Goal: Find specific page/section: Locate a particular part of the current website

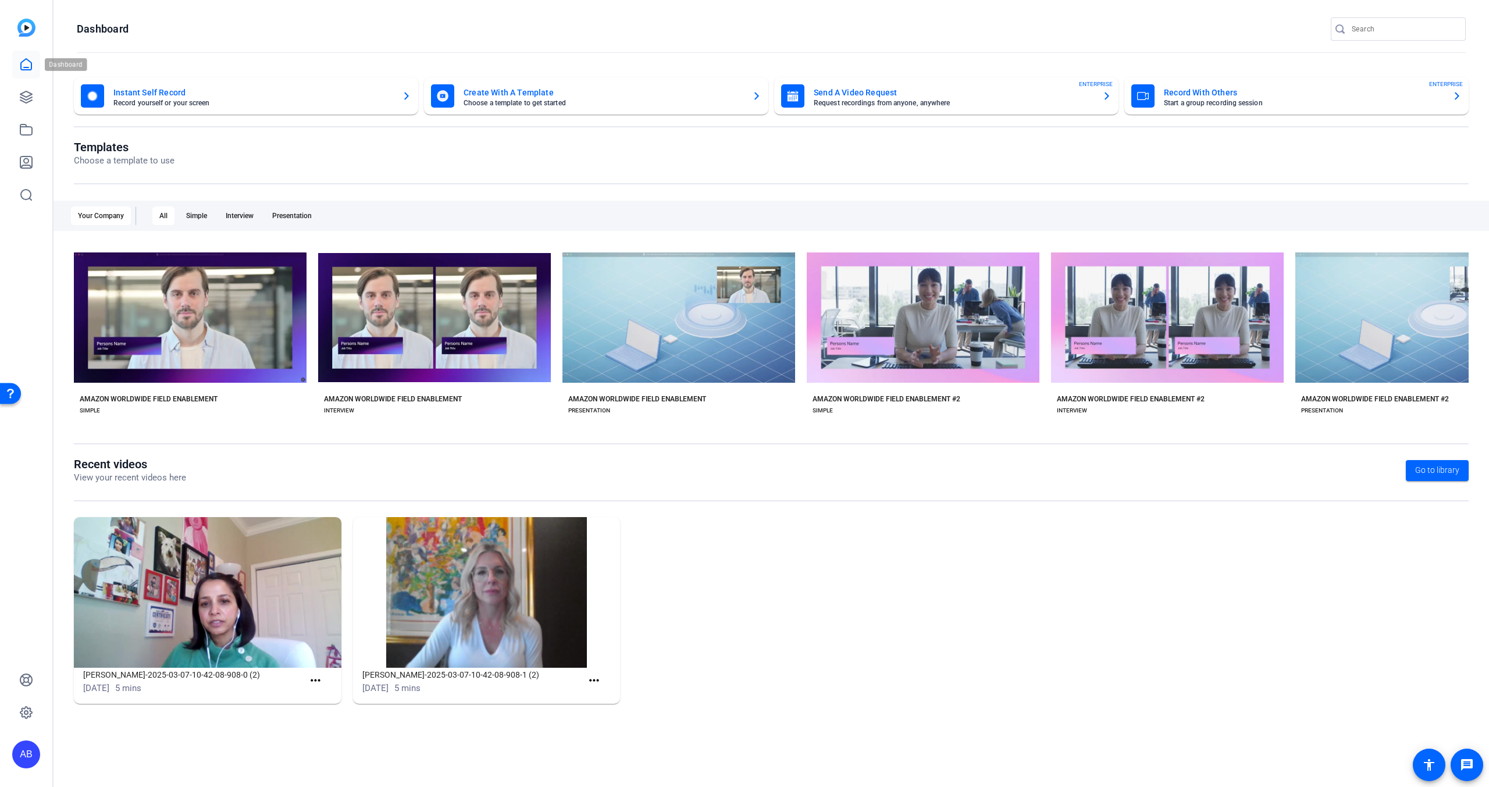
click at [27, 69] on icon at bounding box center [26, 64] width 10 height 11
click at [29, 93] on icon at bounding box center [26, 97] width 12 height 12
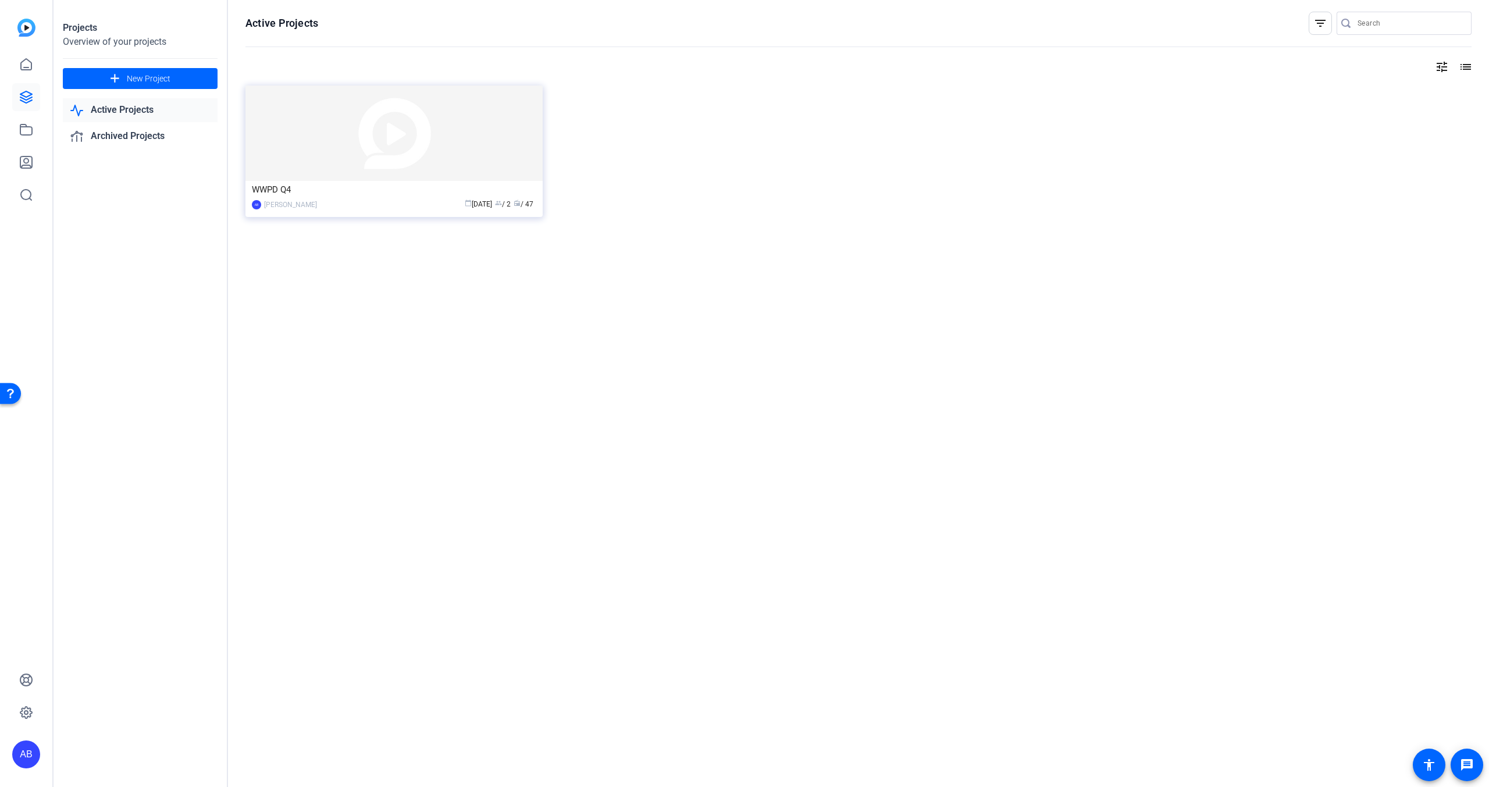
click at [145, 118] on link "Active Projects" at bounding box center [140, 110] width 155 height 24
click at [345, 136] on img at bounding box center [394, 133] width 297 height 95
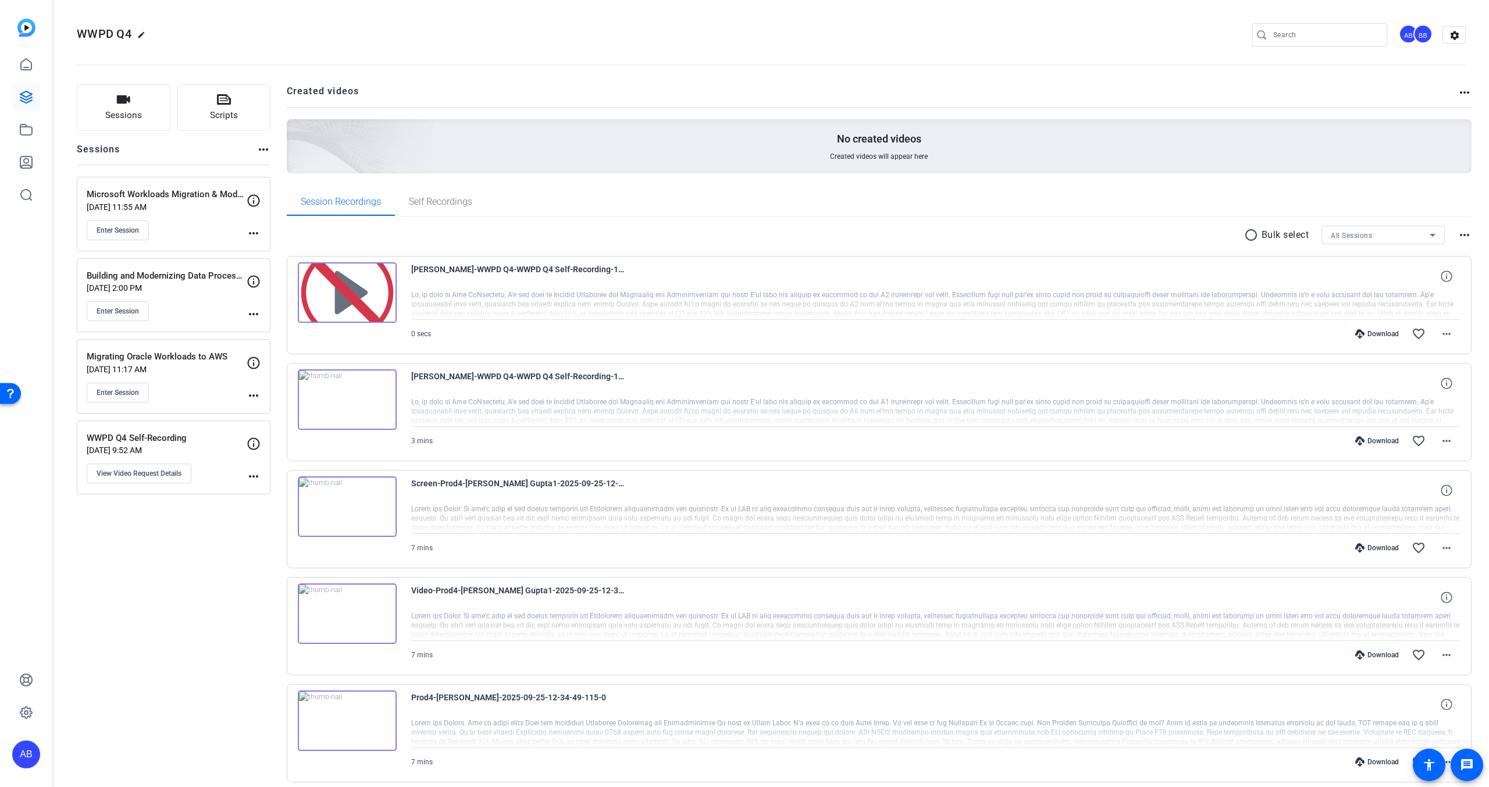
click at [201, 286] on p "[DATE] 2:00 PM" at bounding box center [167, 287] width 160 height 9
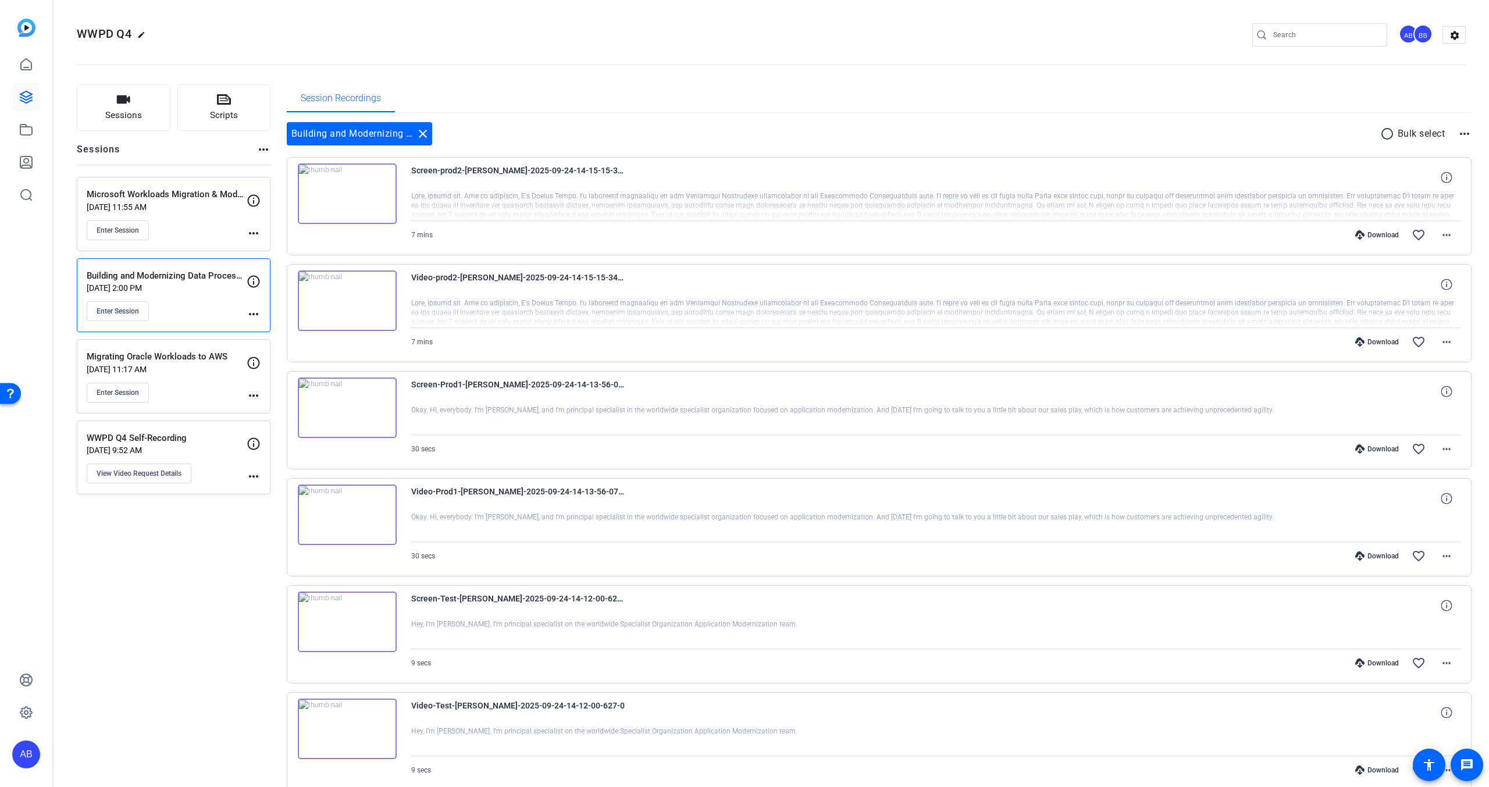
click at [202, 215] on div "Microsoft Workloads Migration & Modernization [DATE] 11:55 AM Enter Session" at bounding box center [167, 214] width 160 height 52
click at [183, 375] on div "Migrating Oracle Workloads to AWS [DATE] 11:17 AM Enter Session" at bounding box center [167, 376] width 160 height 52
click at [204, 444] on p "WWPD Q4 Self-Recording" at bounding box center [167, 438] width 160 height 13
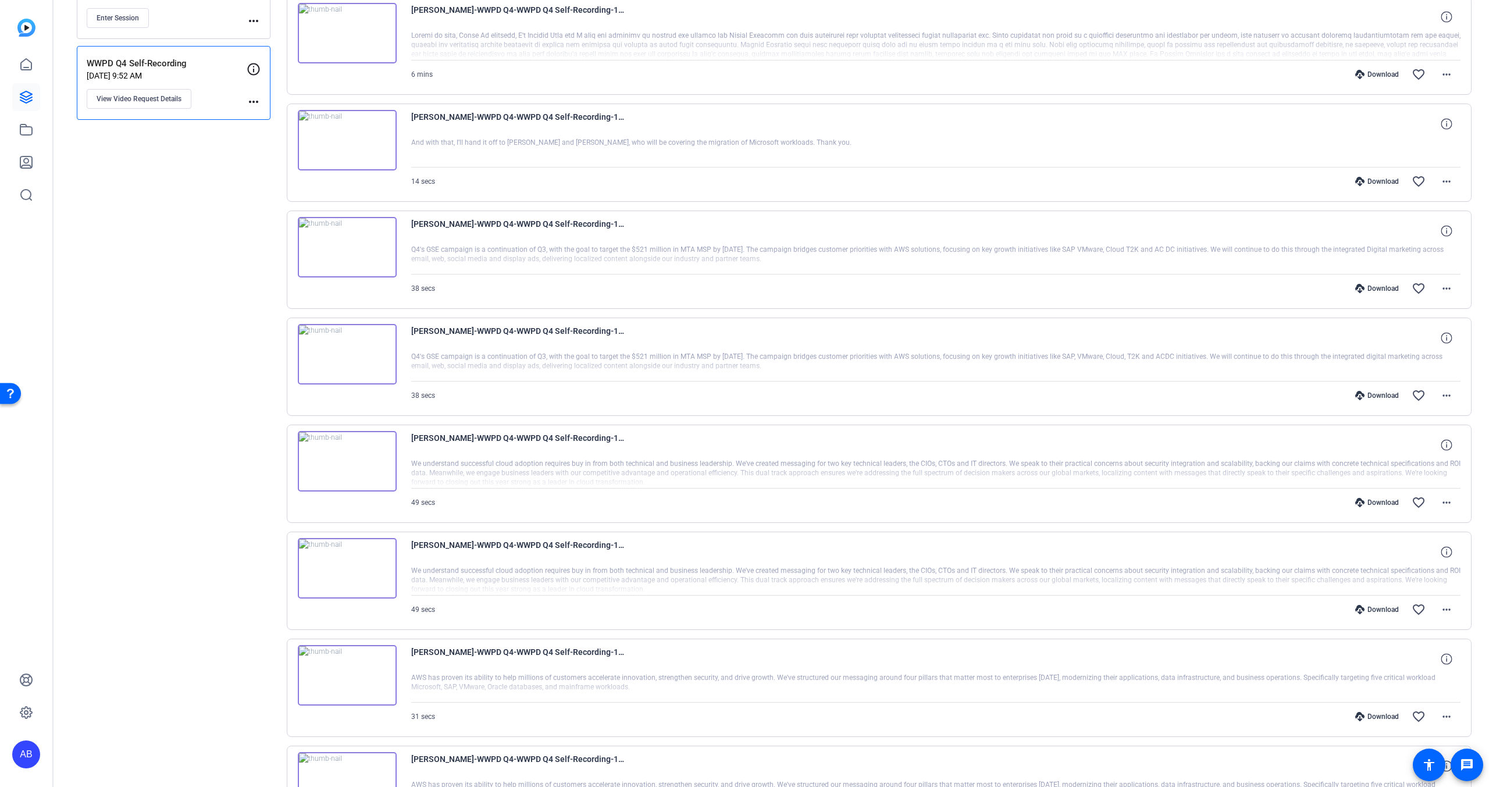
scroll to position [272, 0]
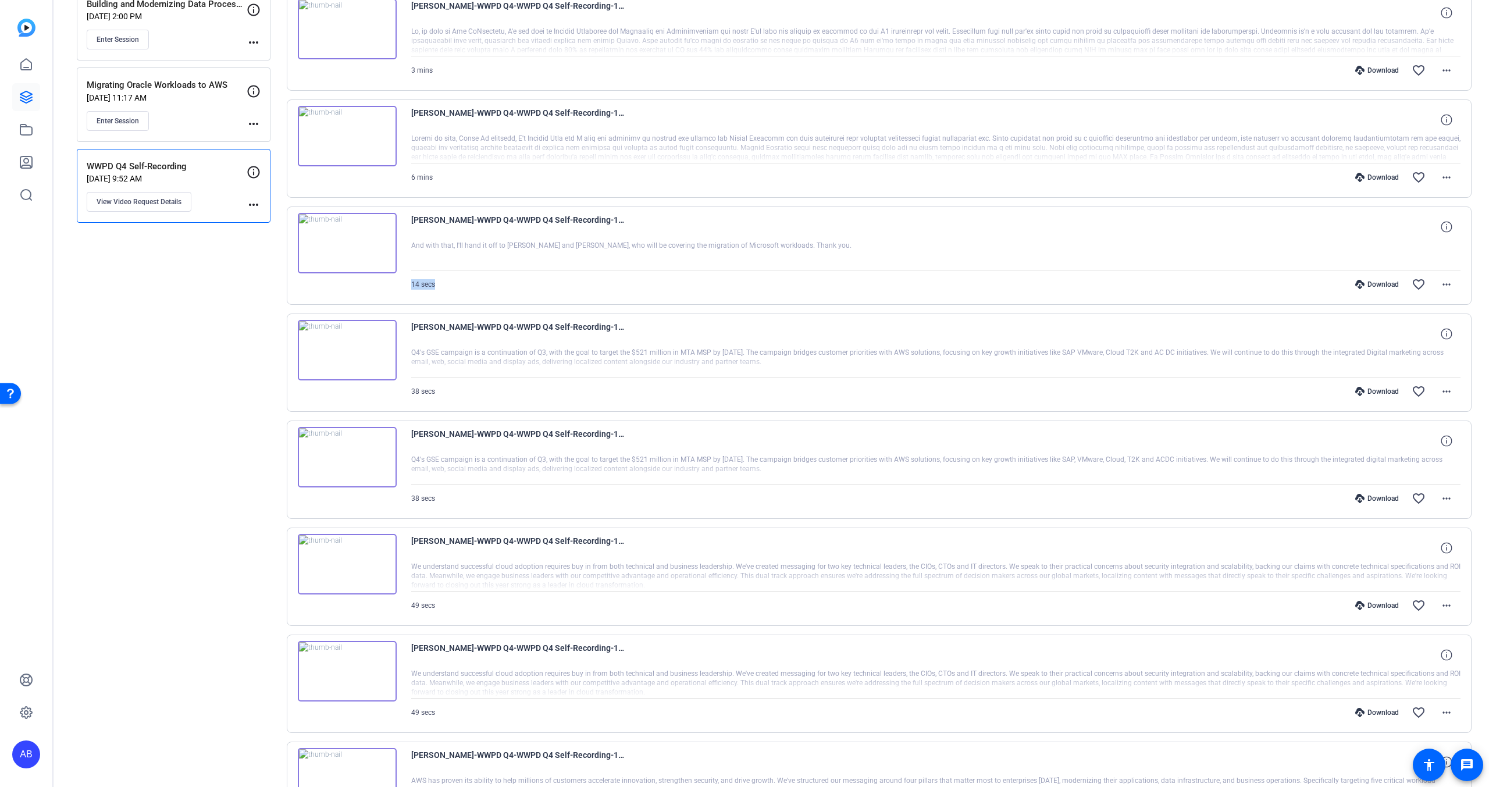
drag, startPoint x: 439, startPoint y: 286, endPoint x: 399, endPoint y: 286, distance: 40.7
click at [399, 286] on div "[PERSON_NAME]-WWPD Q4-WWPD Q4 Self-Recording-1758803327024-webcam And with that…" at bounding box center [880, 256] width 1186 height 98
click at [429, 244] on div at bounding box center [936, 255] width 1050 height 29
drag, startPoint x: 410, startPoint y: 247, endPoint x: 572, endPoint y: 247, distance: 162.3
click at [572, 247] on div "[PERSON_NAME]-WWPD Q4-WWPD Q4 Self-Recording-1758803327024-webcam And with that…" at bounding box center [880, 256] width 1186 height 98
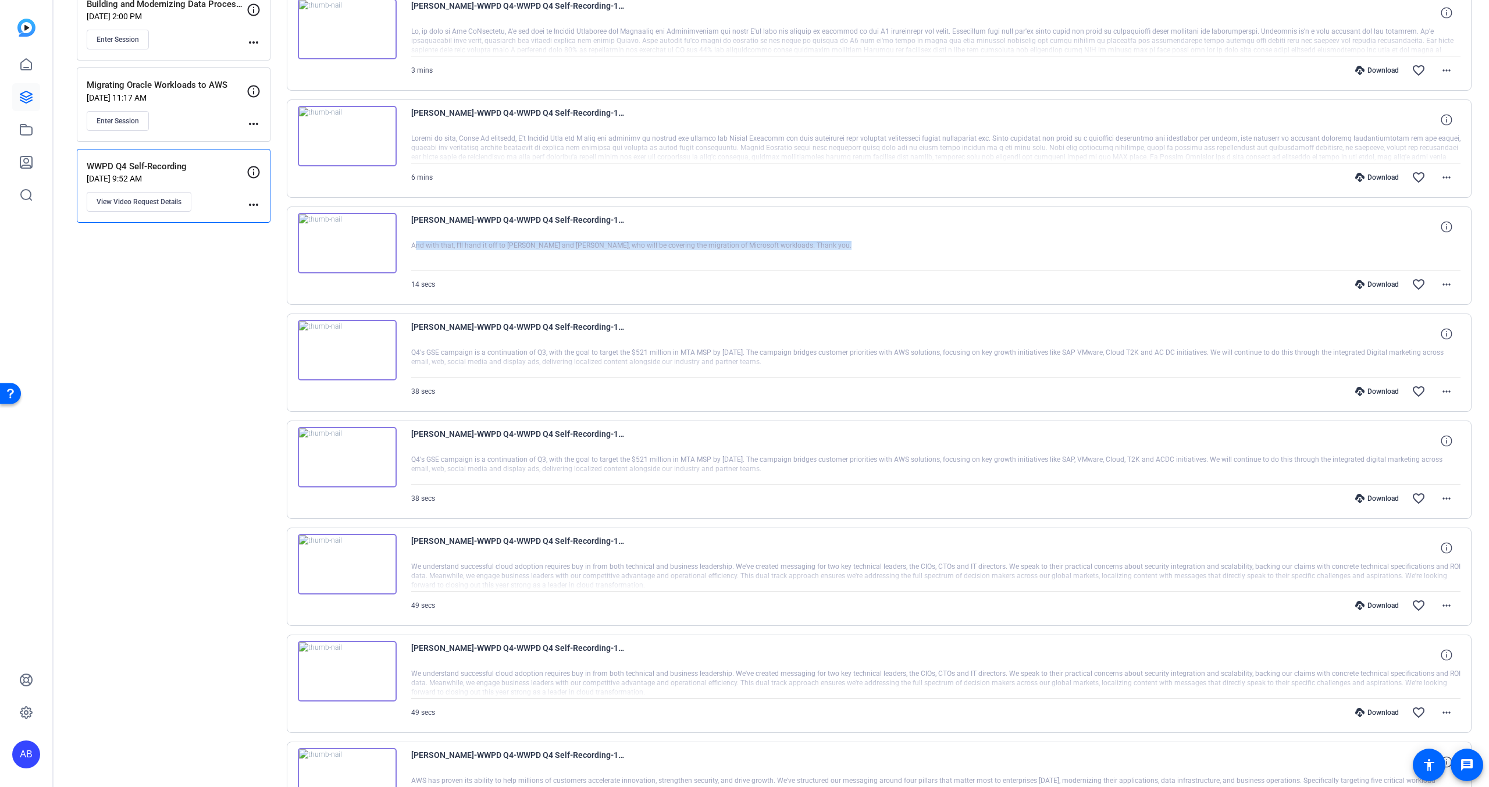
click at [555, 247] on div at bounding box center [936, 255] width 1050 height 29
click at [197, 348] on div "Sessions Scripts Sessions more_horiz Microsoft Workloads Migration & Modernizat…" at bounding box center [174, 409] width 194 height 1193
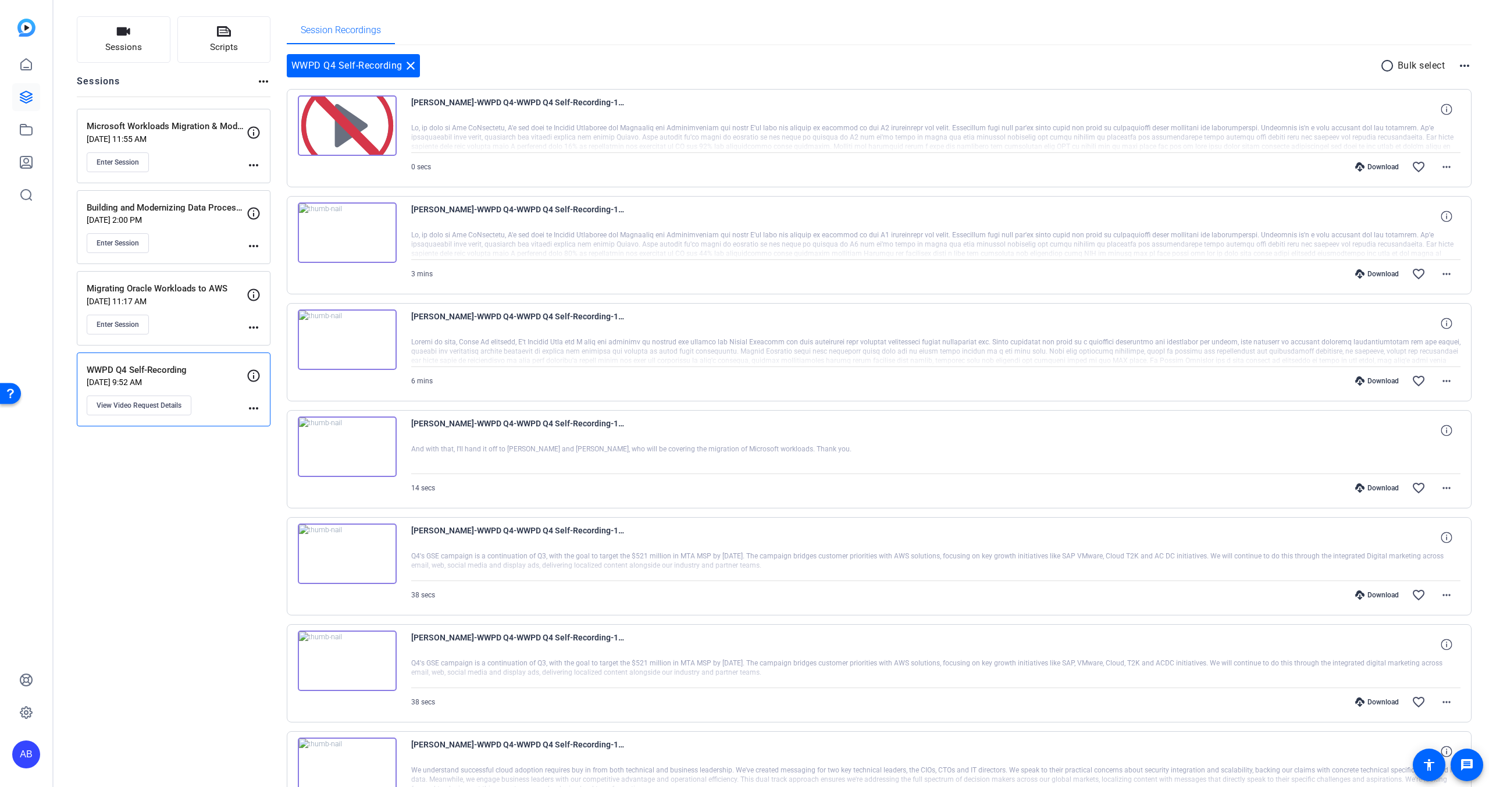
scroll to position [0, 0]
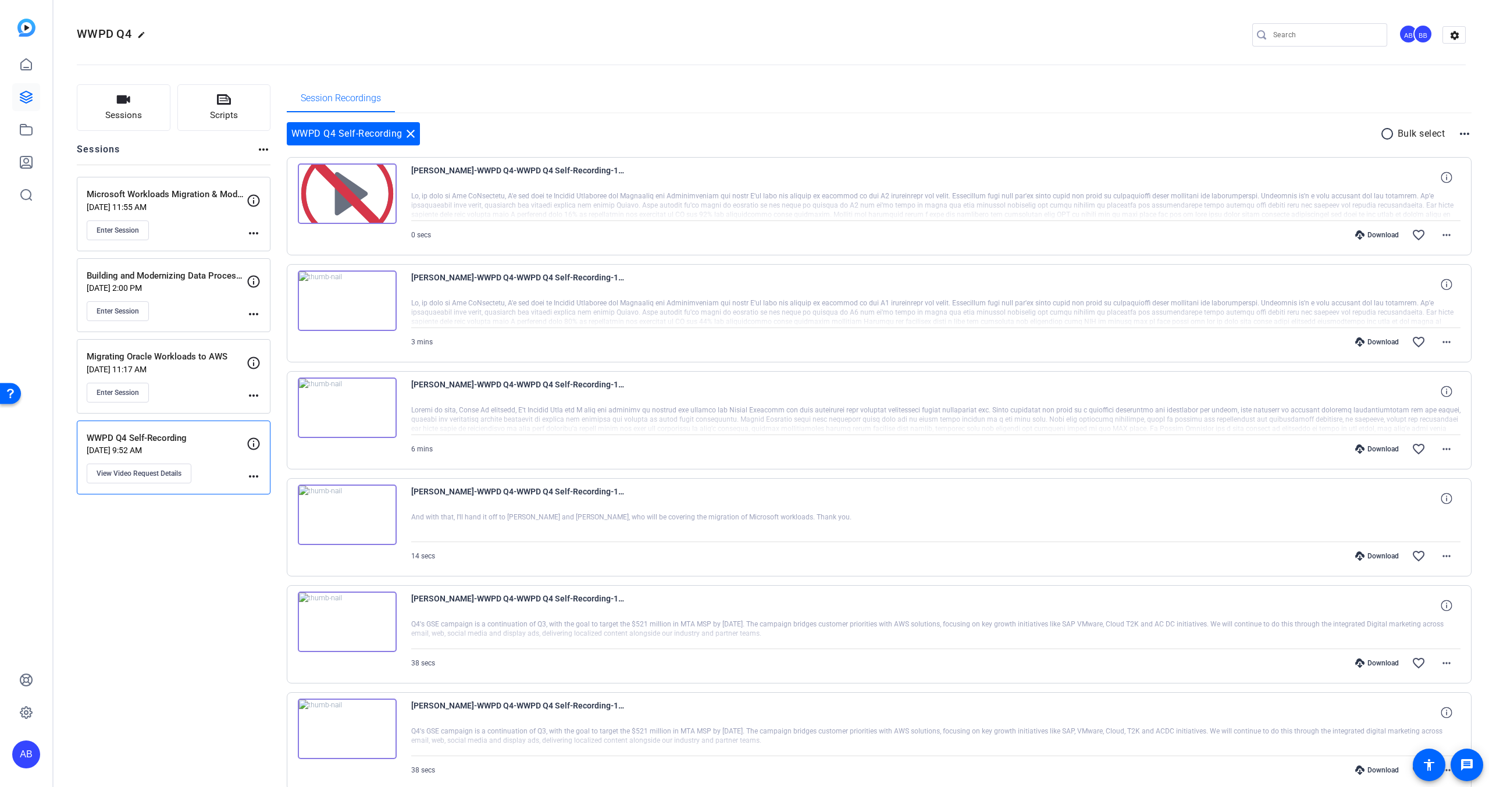
click at [644, 67] on openreel-divider-bar at bounding box center [771, 61] width 1389 height 35
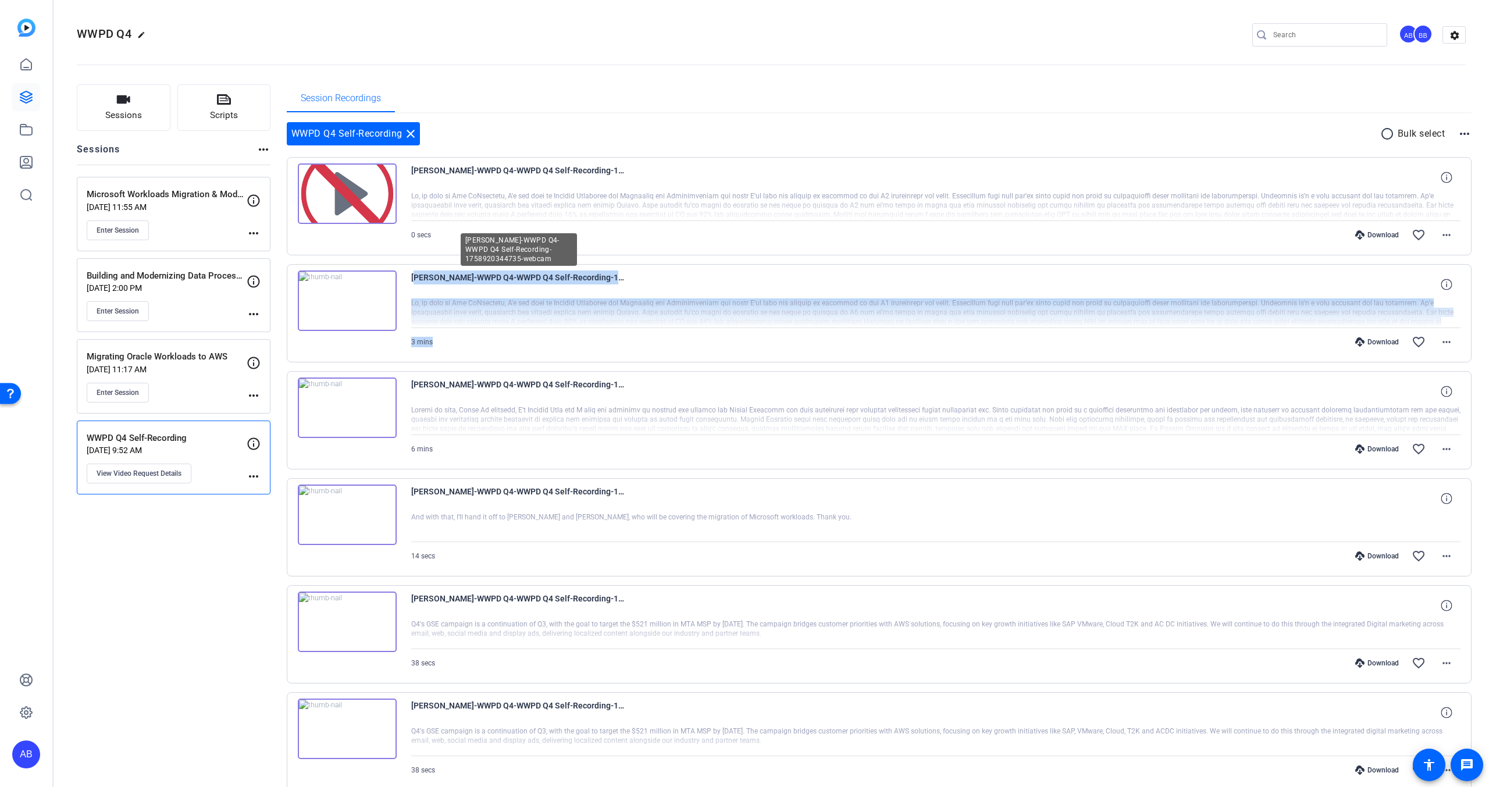
drag, startPoint x: 448, startPoint y: 340, endPoint x: 413, endPoint y: 275, distance: 73.9
click at [413, 275] on div "[PERSON_NAME]-WWPD Q4-WWPD Q4 Self-Recording-1758920344735-webcam 3 mins Downlo…" at bounding box center [936, 314] width 1050 height 86
click at [413, 275] on span "[PERSON_NAME]-WWPD Q4-WWPD Q4 Self-Recording-1758920344735-webcam" at bounding box center [518, 285] width 215 height 28
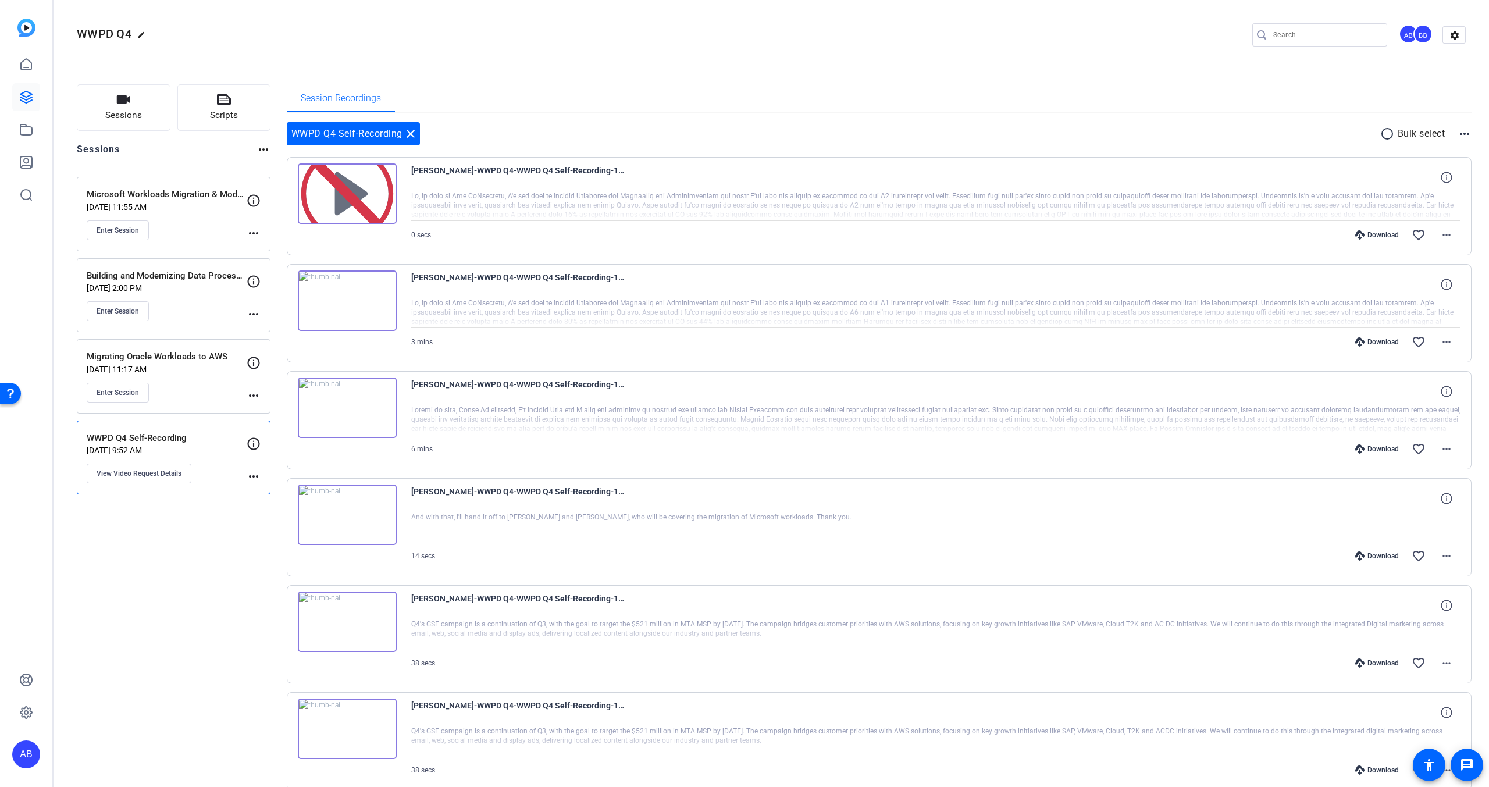
click at [505, 122] on div "WWPD Q4 Self-Recording close radio_button_unchecked Bulk select more_horiz [PER…" at bounding box center [880, 695] width 1186 height 1164
click at [894, 76] on openreel-divider-bar at bounding box center [771, 61] width 1389 height 35
click at [517, 120] on div "WWPD Q4 Self-Recording close radio_button_unchecked Bulk select more_horiz [PER…" at bounding box center [880, 695] width 1186 height 1164
